Goal: Navigation & Orientation: Go to known website

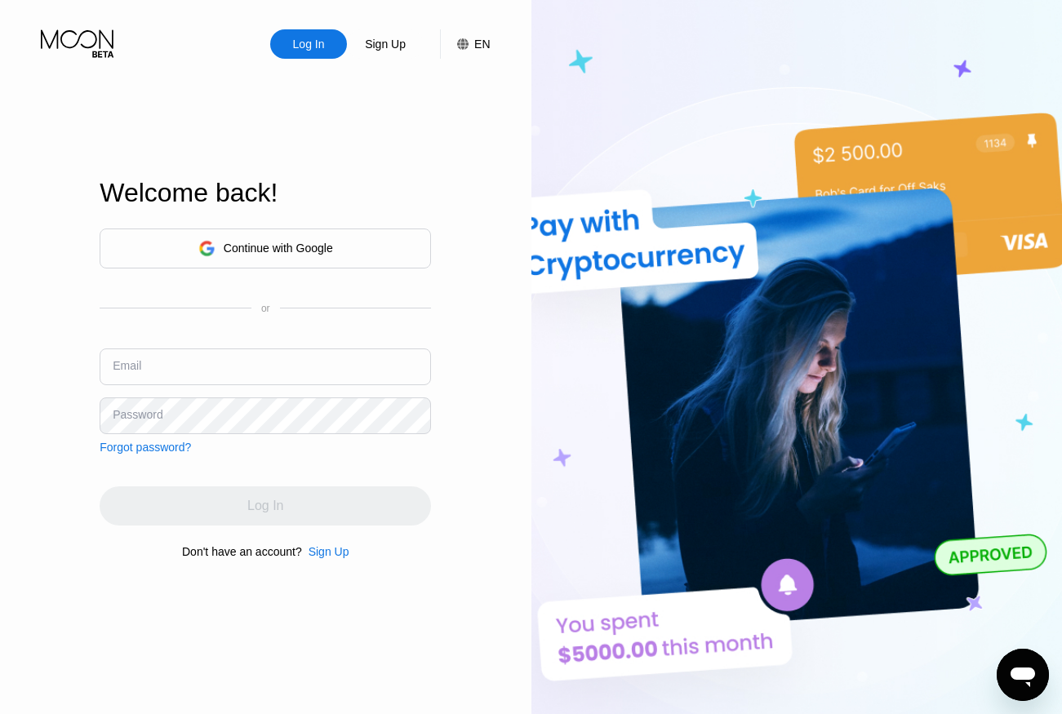
click at [272, 265] on div "Continue with Google" at bounding box center [265, 249] width 331 height 40
